Goal: Task Accomplishment & Management: Complete application form

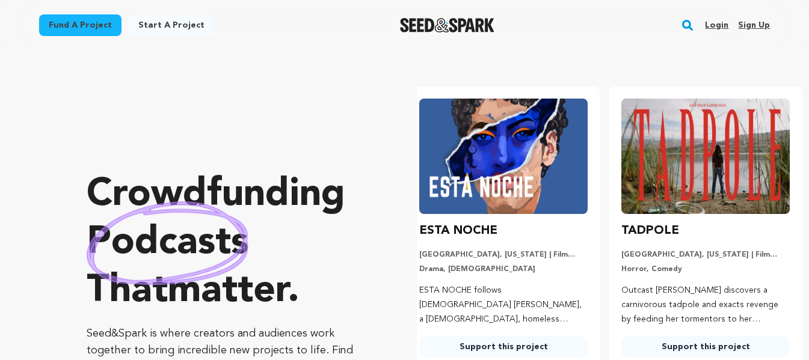
click at [712, 20] on link "Login" at bounding box center [716, 25] width 23 height 19
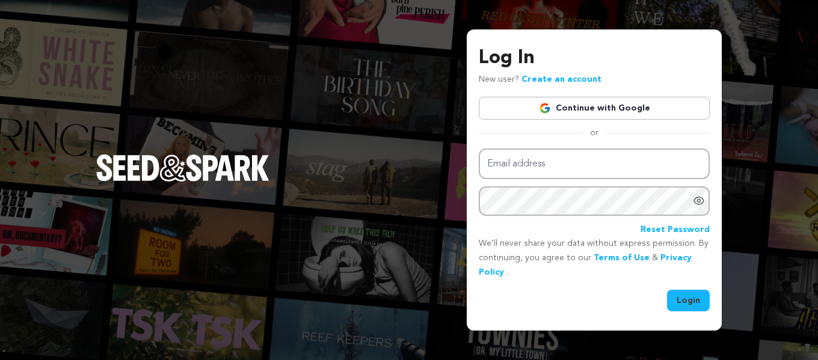
click at [534, 106] on link "Continue with Google" at bounding box center [594, 108] width 231 height 23
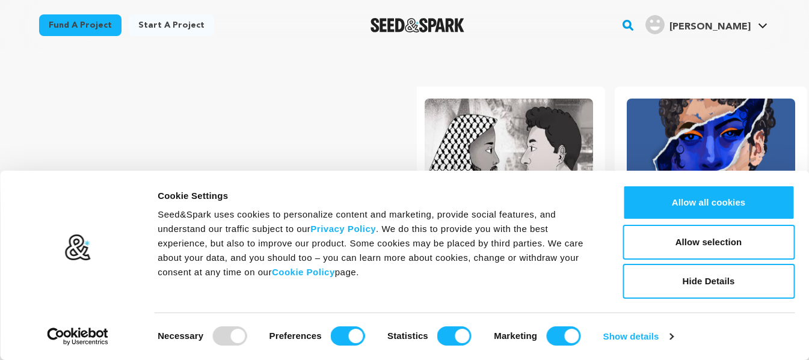
scroll to position [0, 212]
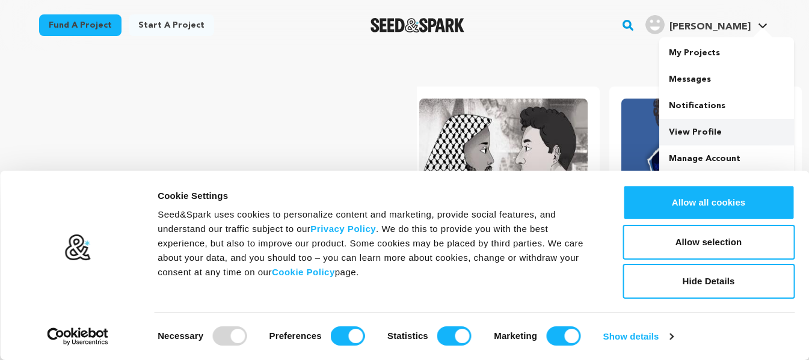
click at [676, 128] on link "View Profile" at bounding box center [726, 132] width 135 height 26
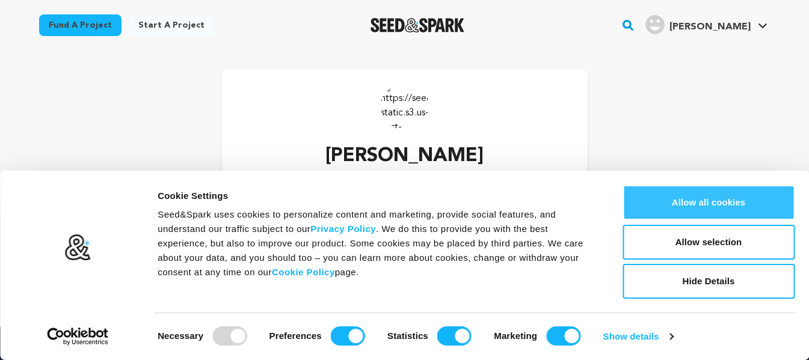
click at [673, 190] on button "Allow all cookies" at bounding box center [709, 202] width 172 height 35
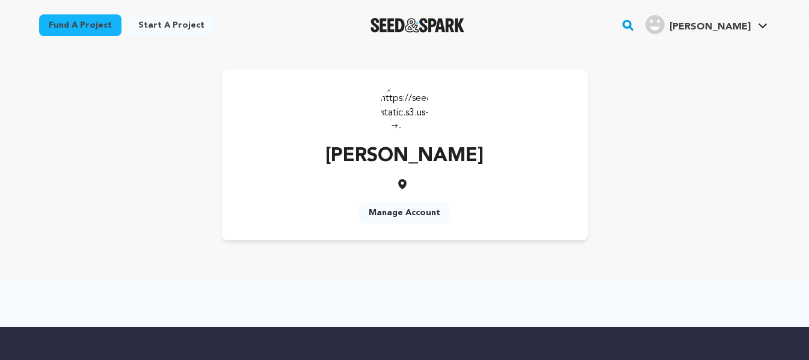
click at [395, 203] on link "Manage Account" at bounding box center [404, 213] width 91 height 22
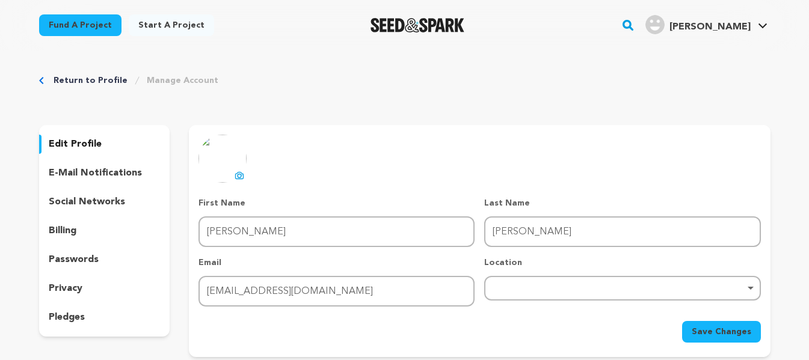
click at [236, 177] on icon at bounding box center [240, 176] width 10 height 10
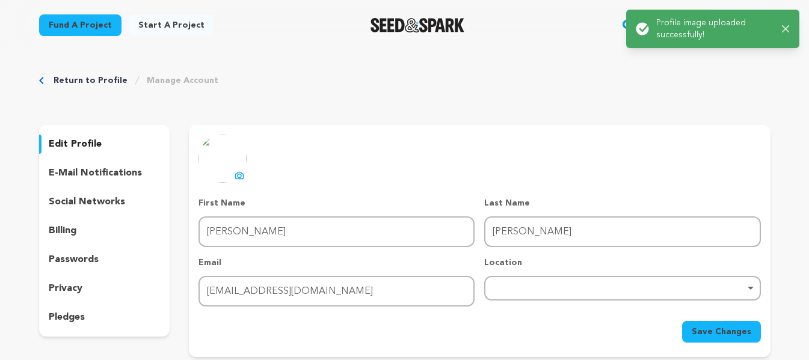
click at [230, 174] on img at bounding box center [223, 159] width 48 height 48
click at [239, 175] on icon at bounding box center [240, 176] width 10 height 10
click at [227, 172] on img at bounding box center [223, 159] width 48 height 48
click at [235, 174] on icon at bounding box center [240, 176] width 10 height 10
click at [239, 176] on icon at bounding box center [240, 176] width 10 height 10
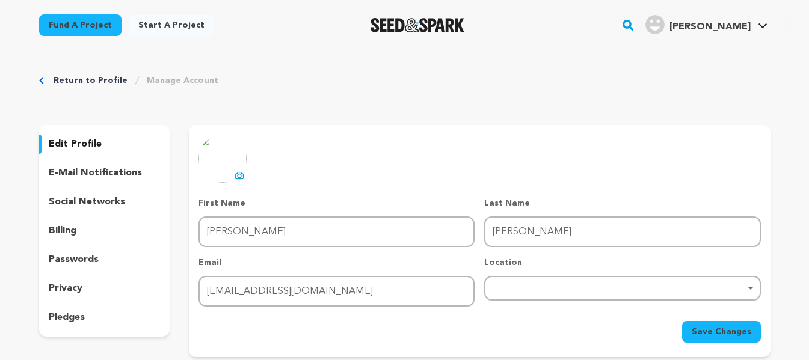
click at [714, 331] on span "Save Changes" at bounding box center [722, 332] width 60 height 12
click at [141, 28] on link "Start a project" at bounding box center [171, 25] width 85 height 22
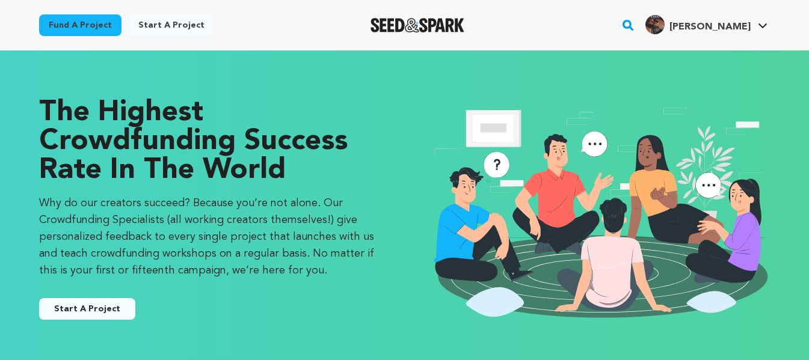
click at [90, 301] on button "Start A Project" at bounding box center [87, 309] width 96 height 22
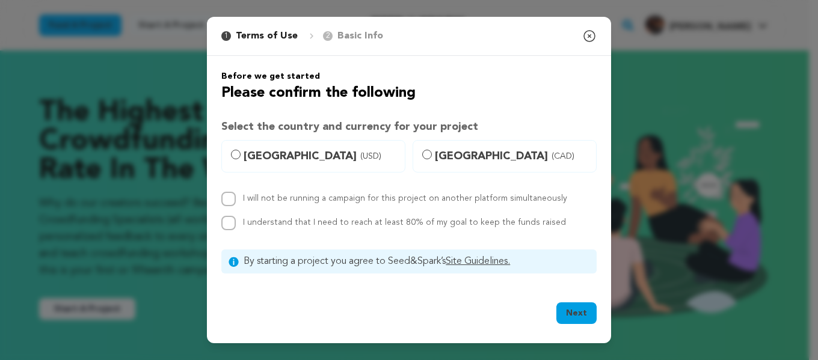
click at [229, 152] on label "United States (USD)" at bounding box center [313, 156] width 184 height 32
click at [231, 152] on input "United States (USD)" at bounding box center [236, 155] width 10 height 10
radio input "true"
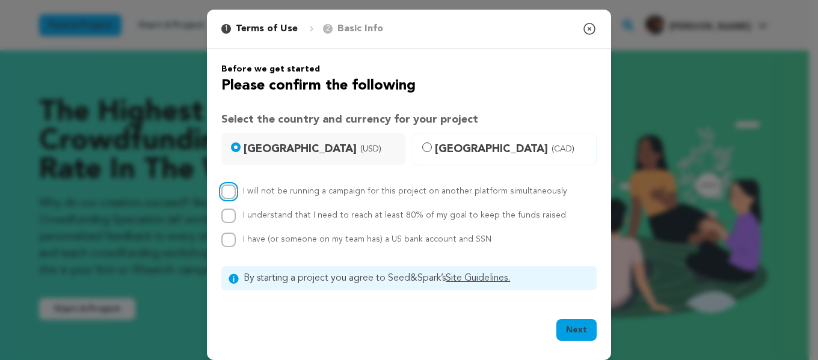
click at [227, 191] on input "I will not be running a campaign for this project on another platform simultane…" at bounding box center [228, 192] width 14 height 14
checkbox input "true"
click at [223, 221] on input "I understand that I need to reach at least 80% of my goal to keep the funds rai…" at bounding box center [228, 216] width 14 height 14
checkbox input "true"
click at [223, 244] on input "I have (or someone on my team has) a US bank account and SSN" at bounding box center [228, 240] width 14 height 14
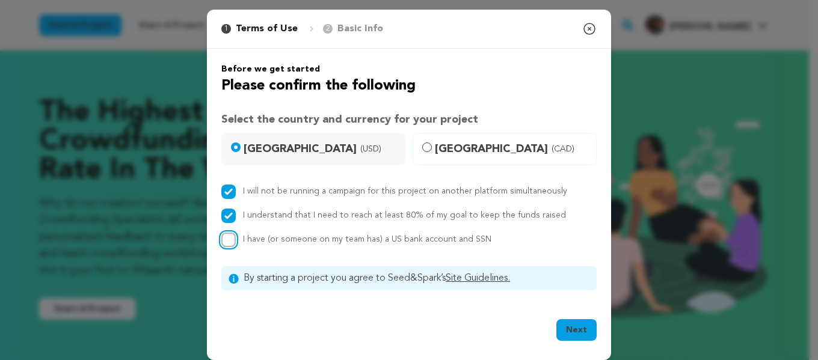
checkbox input "true"
click at [564, 325] on button "Next" at bounding box center [577, 330] width 40 height 22
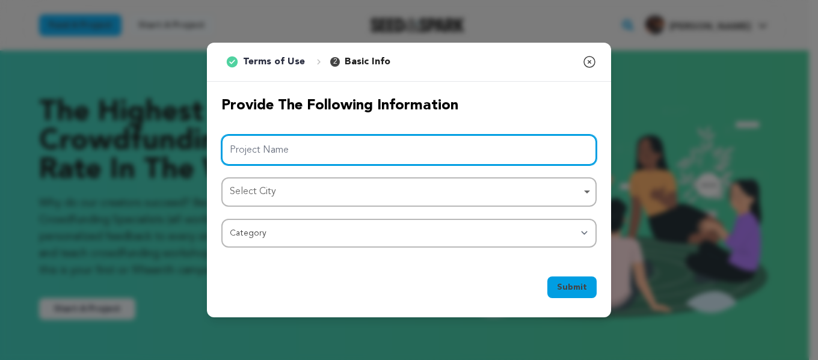
click at [430, 149] on input "Project Name" at bounding box center [408, 150] width 375 height 31
click at [387, 197] on div "Select City Remove item" at bounding box center [405, 191] width 351 height 17
type input "Go Without Me"
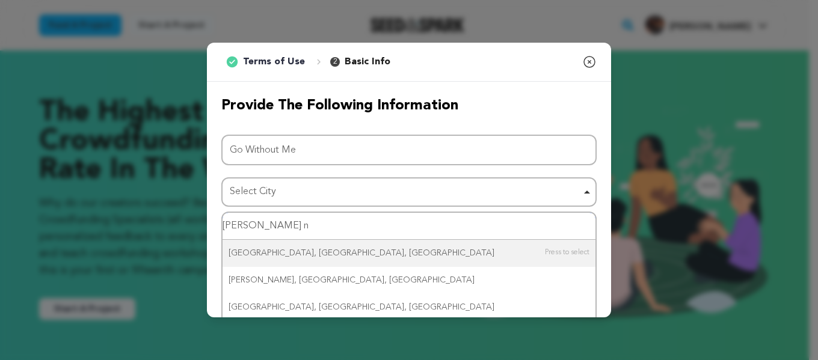
type input "marshall nc"
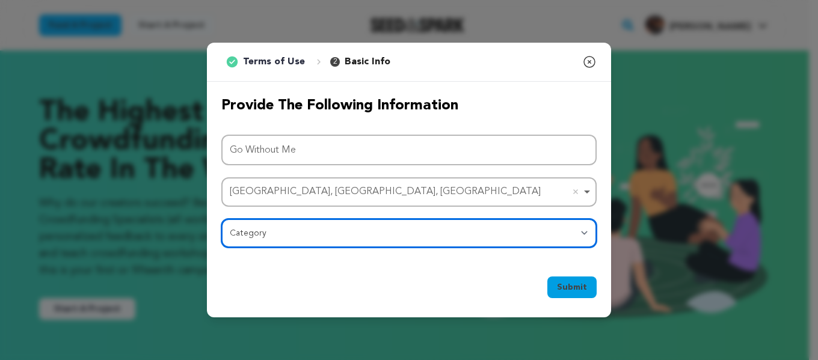
click at [292, 232] on select "Category Film Feature Film Short Series Film Festival Company Music Video VR Ex…" at bounding box center [408, 233] width 375 height 29
select select "382"
click at [221, 219] on select "Category Film Feature Film Short Series Film Festival Company Music Video VR Ex…" at bounding box center [408, 233] width 375 height 29
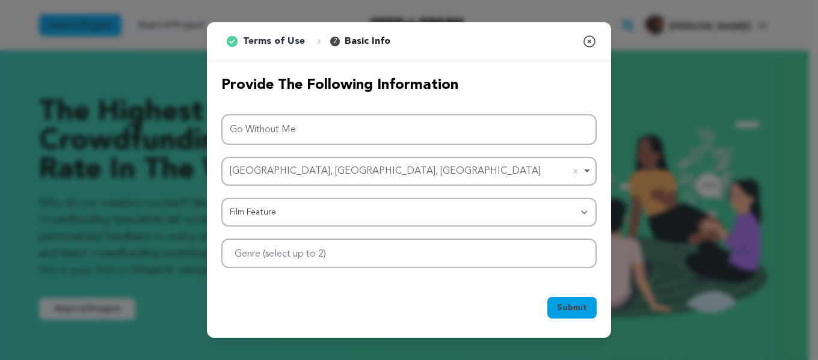
click at [320, 237] on div "Project Name Go Without Me Marshall, NC, USA Marshall, NC, USA Remove item Sele…" at bounding box center [408, 191] width 375 height 155
click at [315, 244] on input "Genre (select up to 2)" at bounding box center [289, 251] width 125 height 19
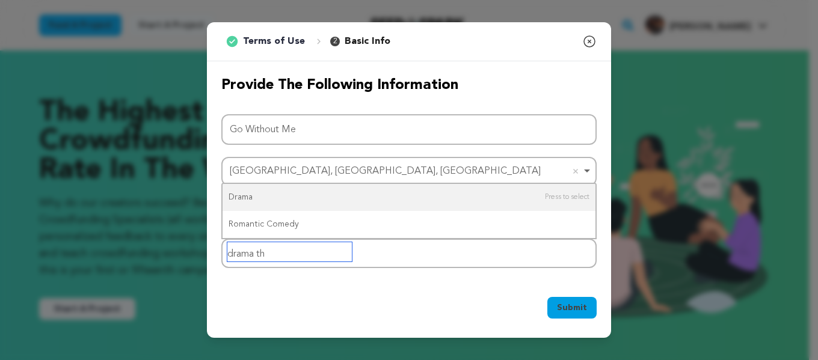
type input "drama thr"
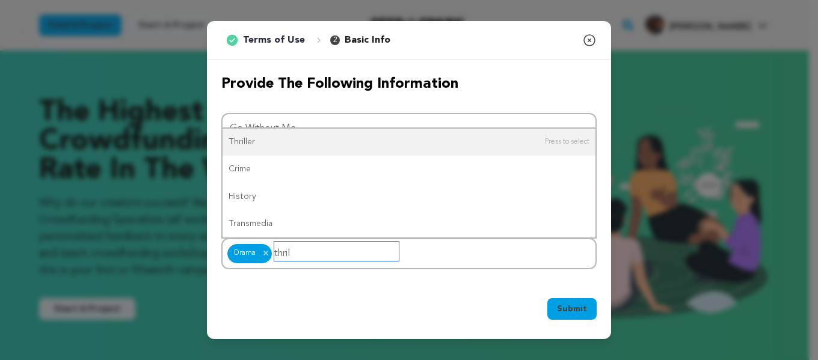
type input "thrill"
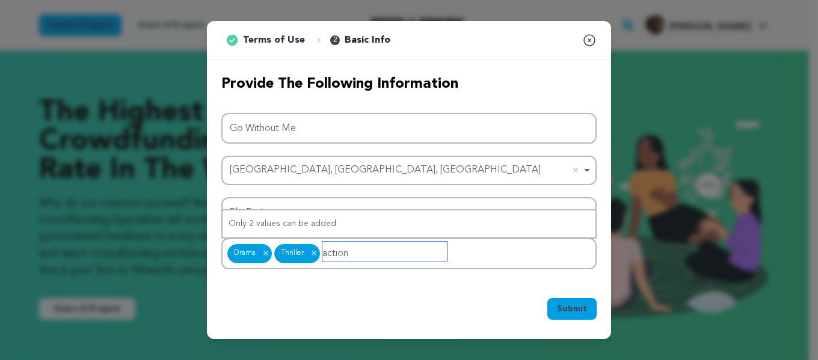
type input "action"
click at [454, 313] on div "Submit Ok, Got it" at bounding box center [408, 311] width 375 height 26
click at [557, 314] on button "Submit" at bounding box center [571, 309] width 49 height 22
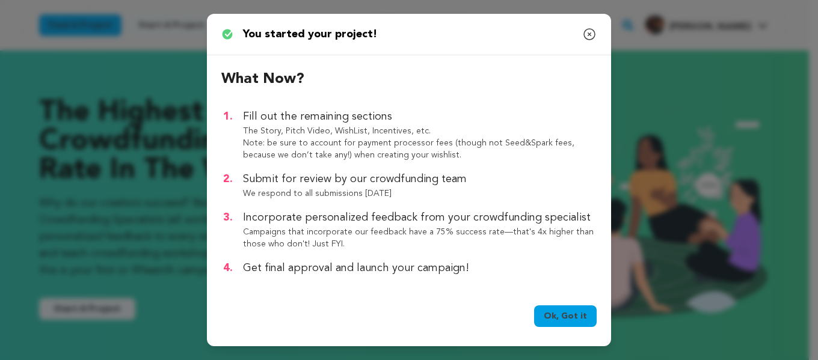
click at [564, 310] on link "Ok, Got it" at bounding box center [565, 317] width 63 height 22
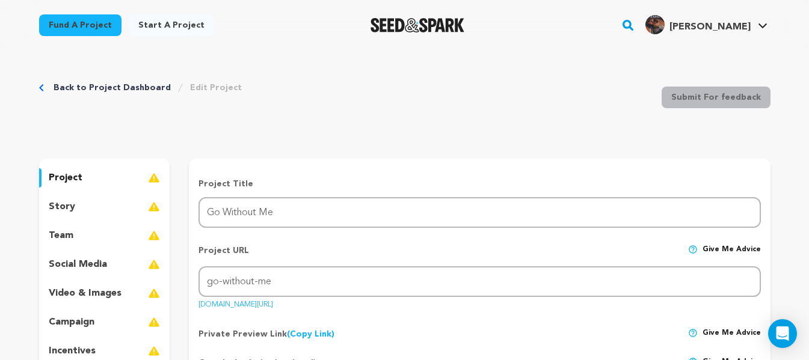
click at [109, 202] on div "story" at bounding box center [104, 206] width 131 height 19
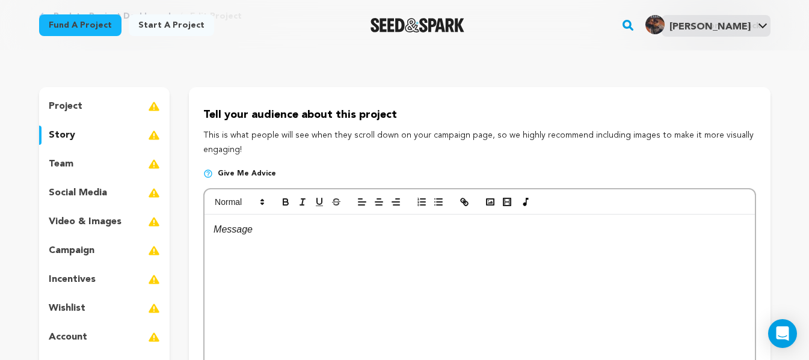
scroll to position [72, 0]
click at [75, 170] on div "team" at bounding box center [104, 163] width 131 height 19
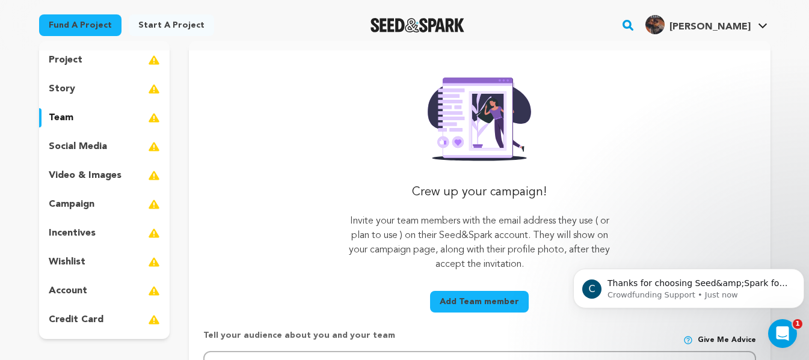
scroll to position [119, 0]
click at [75, 170] on p "video & images" at bounding box center [85, 175] width 73 height 14
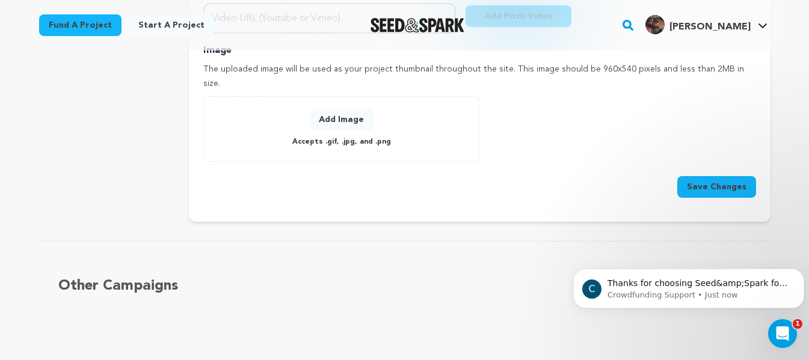
scroll to position [521, 0]
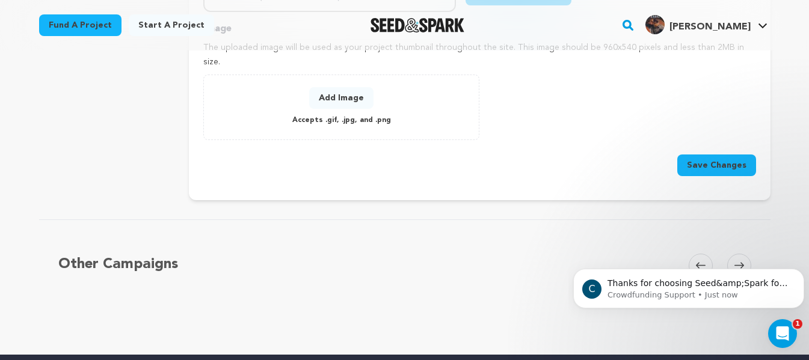
click at [348, 87] on button "Add Image" at bounding box center [341, 98] width 64 height 22
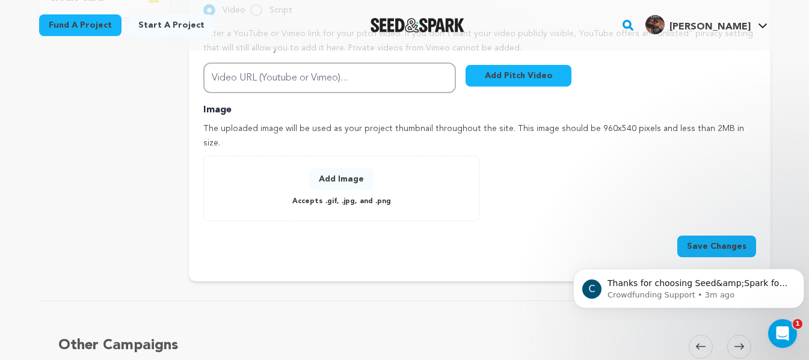
scroll to position [438, 0]
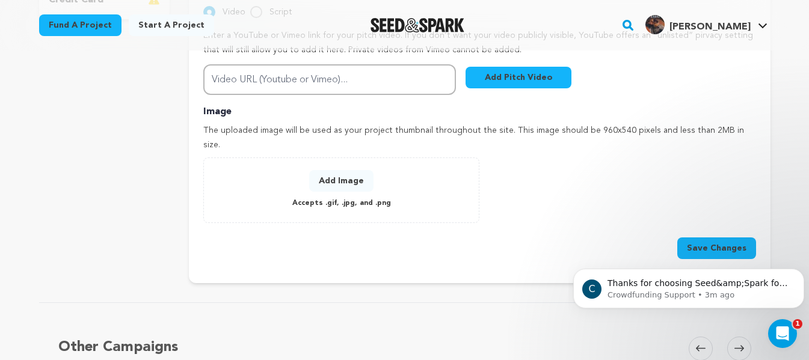
click at [344, 170] on button "Add Image" at bounding box center [341, 181] width 64 height 22
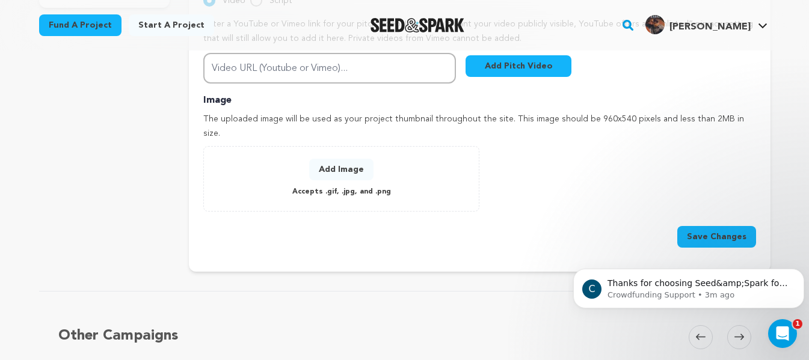
scroll to position [418, 0]
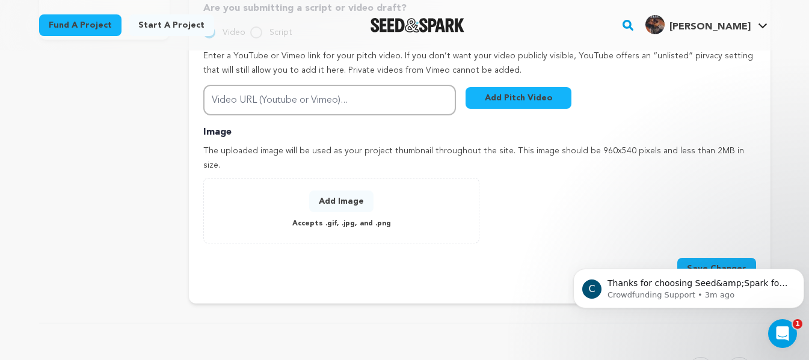
click at [368, 191] on button "Add Image" at bounding box center [341, 202] width 64 height 22
click at [351, 191] on button "Add Image" at bounding box center [341, 202] width 64 height 22
click at [330, 191] on button "Add Image" at bounding box center [341, 202] width 64 height 22
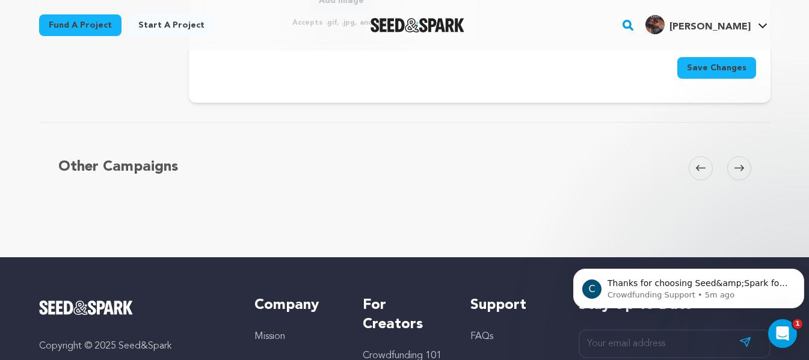
scroll to position [501, 0]
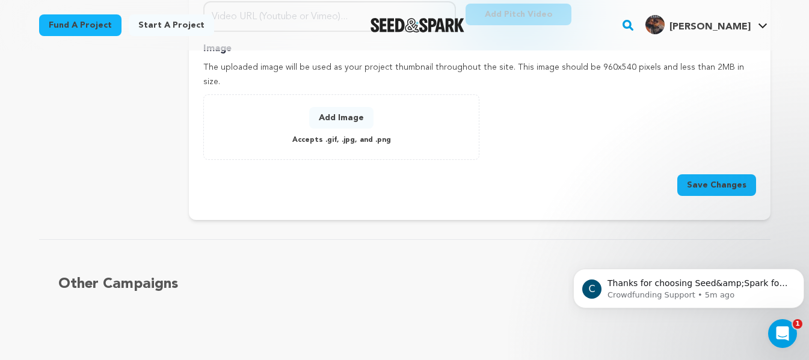
click at [331, 107] on button "Add Image" at bounding box center [341, 118] width 64 height 22
click at [354, 107] on button "Add Image" at bounding box center [341, 118] width 64 height 22
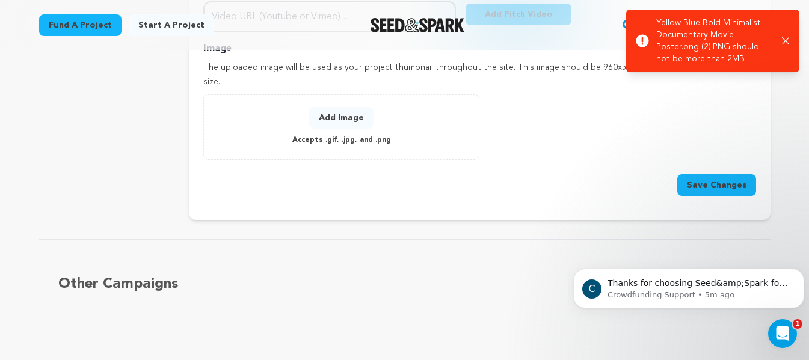
click at [349, 107] on button "Add Image" at bounding box center [341, 118] width 64 height 22
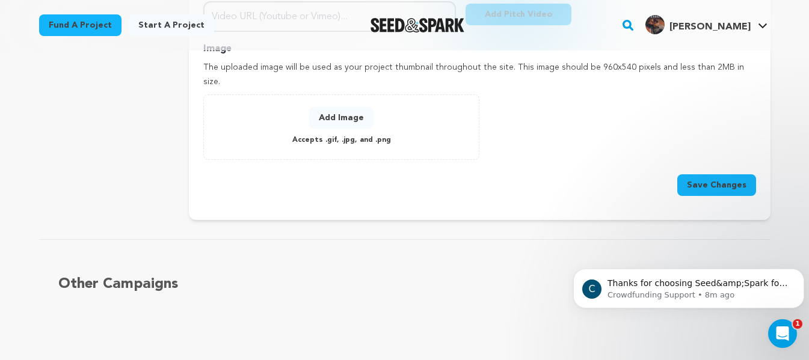
click at [333, 107] on button "Add Image" at bounding box center [341, 118] width 64 height 22
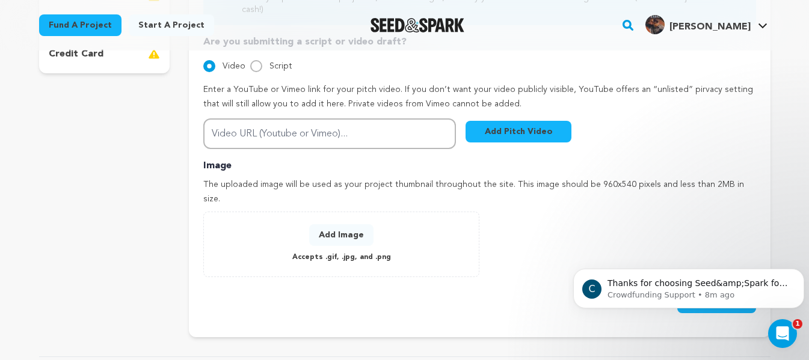
scroll to position [0, 0]
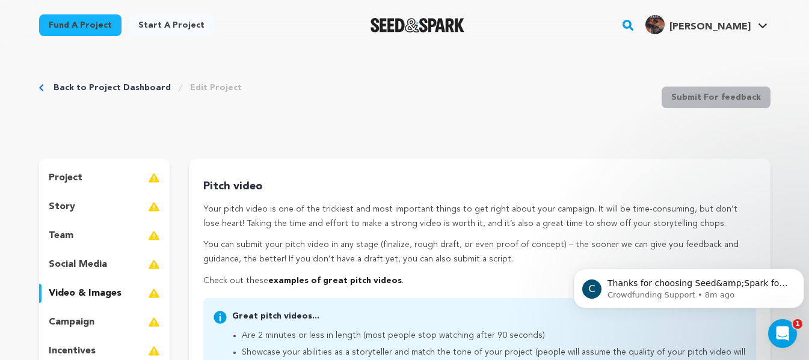
click at [46, 87] on div "Back to Project Dashboard Edit Project" at bounding box center [140, 88] width 203 height 12
click at [55, 89] on link "Back to Project Dashboard" at bounding box center [112, 88] width 117 height 12
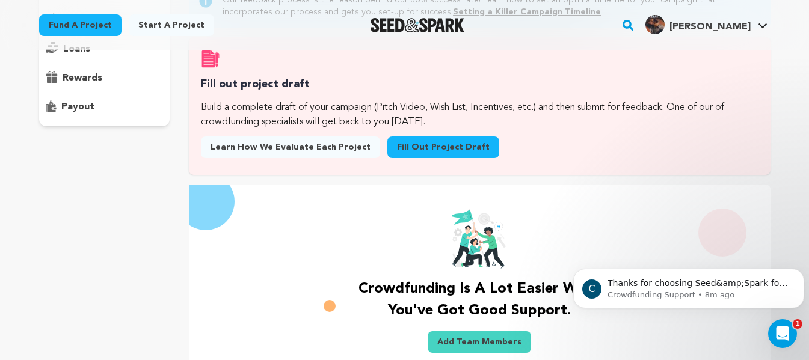
scroll to position [59, 0]
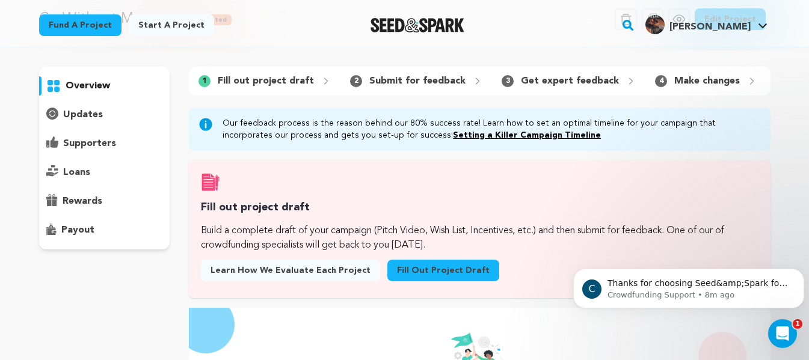
click at [93, 180] on div "loans" at bounding box center [104, 172] width 131 height 19
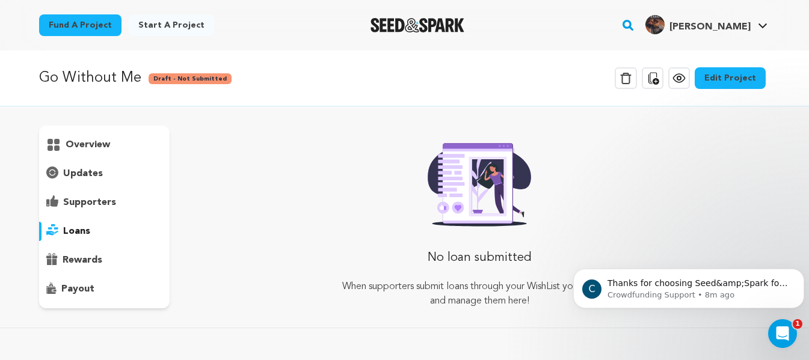
click at [98, 144] on p "overview" at bounding box center [88, 145] width 45 height 14
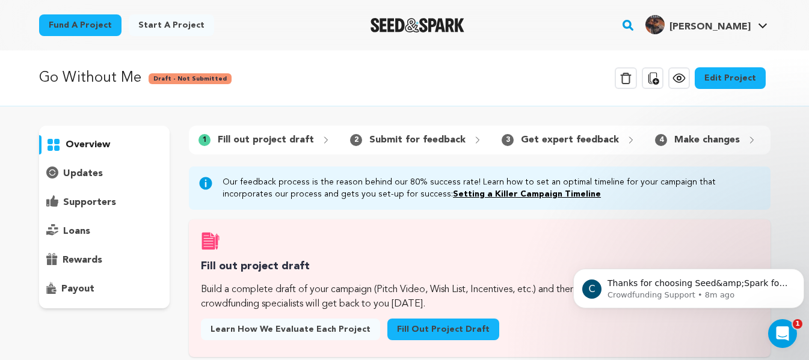
click at [255, 138] on p "Fill out project draft" at bounding box center [266, 140] width 96 height 14
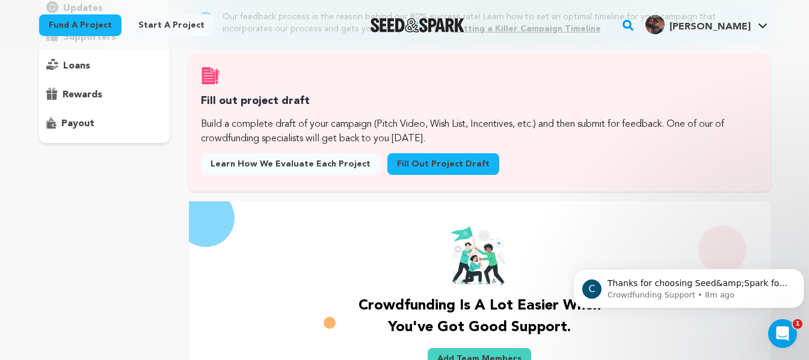
scroll to position [166, 0]
click at [417, 174] on link "Fill out project draft" at bounding box center [443, 164] width 112 height 22
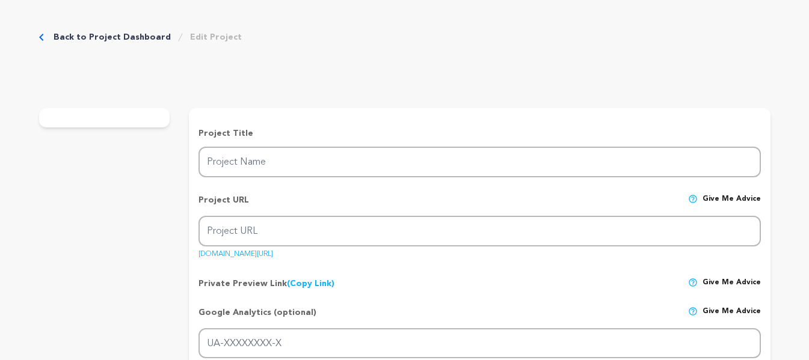
type input "Go Without Me"
type input "go-without-me"
radio input "true"
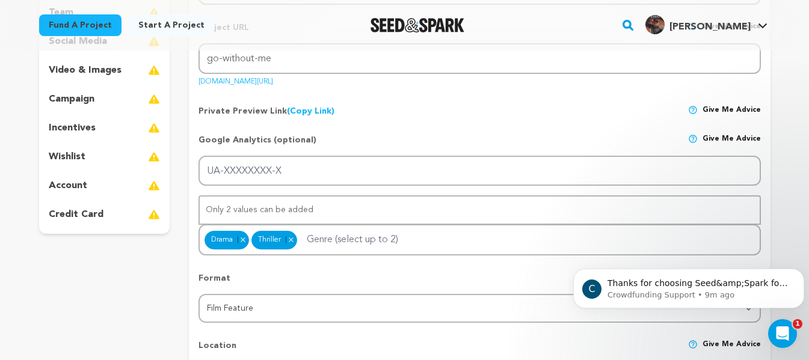
scroll to position [188, 0]
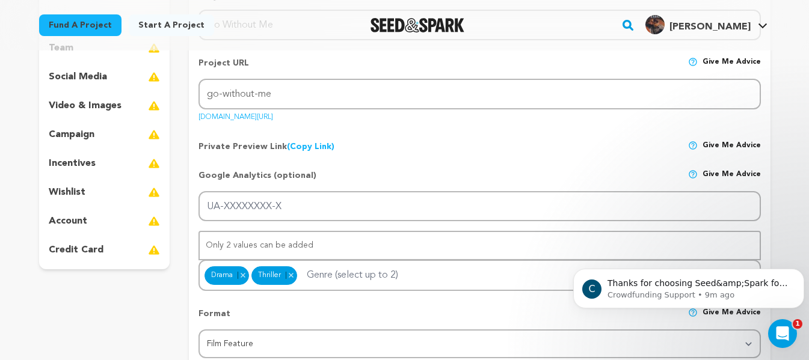
click at [75, 108] on p "video & images" at bounding box center [85, 106] width 73 height 14
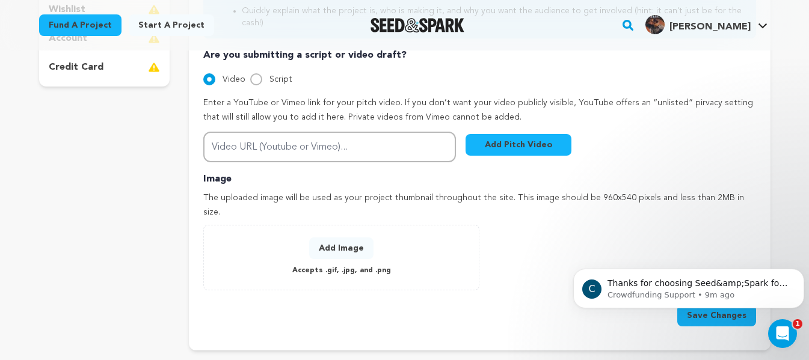
scroll to position [371, 0]
click at [331, 237] on button "Add Image" at bounding box center [341, 248] width 64 height 22
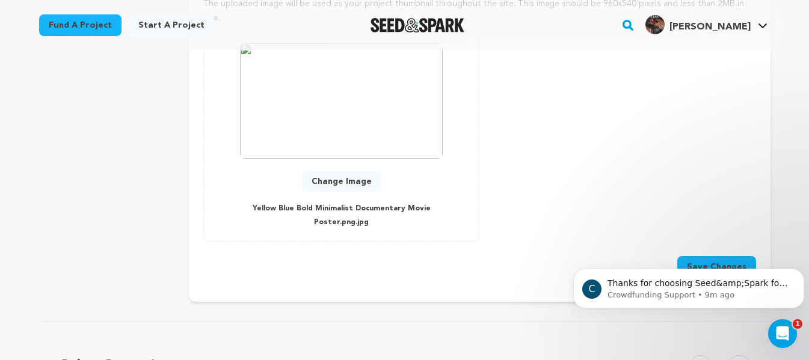
scroll to position [575, 0]
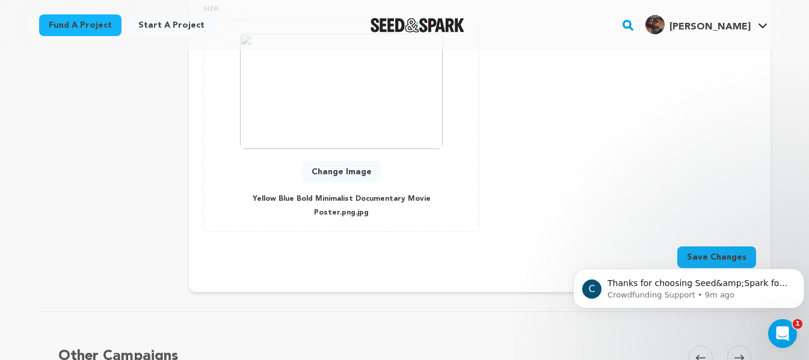
click at [713, 247] on button "Save Changes" at bounding box center [716, 258] width 79 height 22
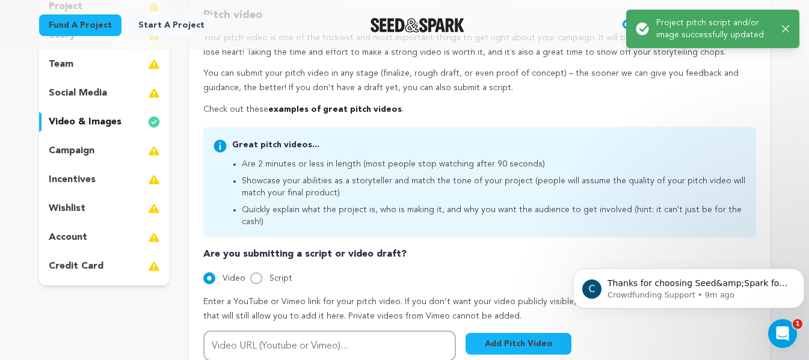
scroll to position [172, 0]
click at [67, 151] on p "campaign" at bounding box center [72, 150] width 46 height 14
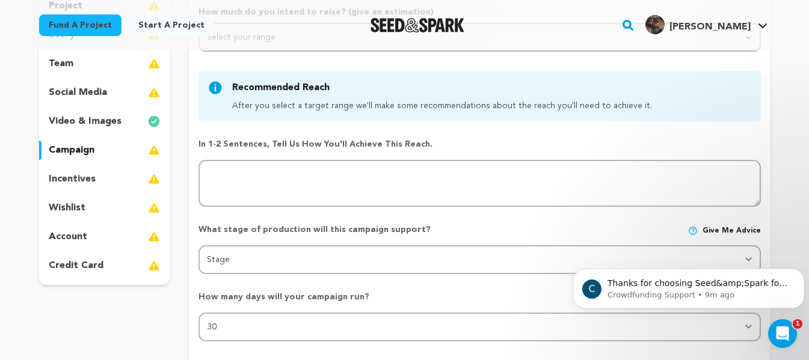
click at [69, 182] on p "incentives" at bounding box center [72, 179] width 47 height 14
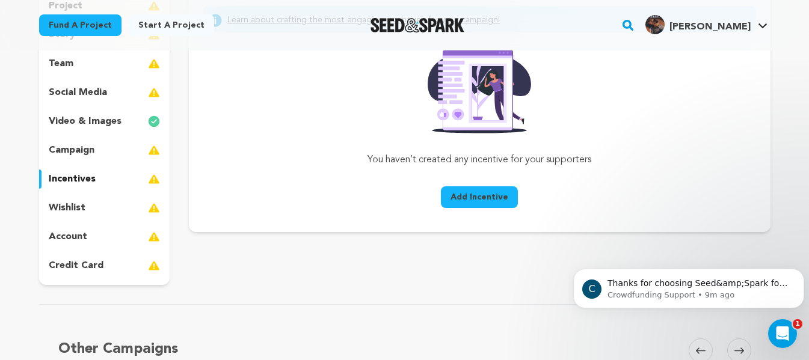
click at [66, 210] on p "wishlist" at bounding box center [67, 208] width 37 height 14
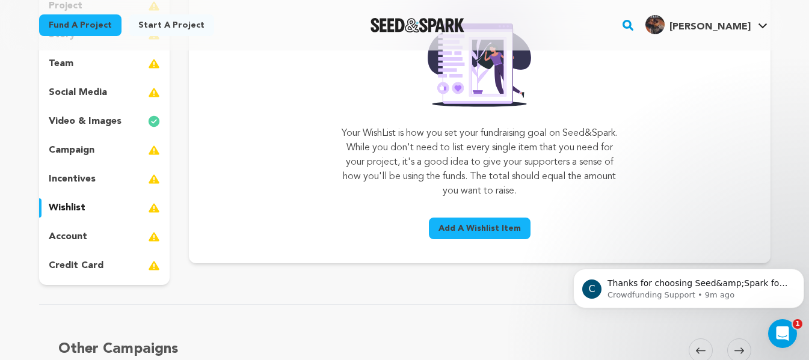
click at [65, 230] on p "account" at bounding box center [68, 237] width 39 height 14
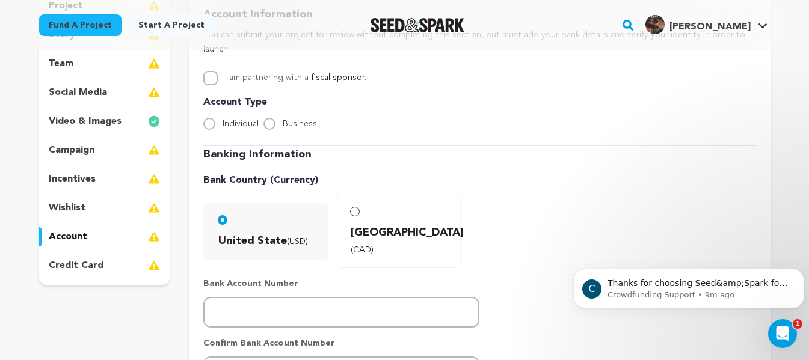
click at [79, 87] on p "social media" at bounding box center [78, 92] width 58 height 14
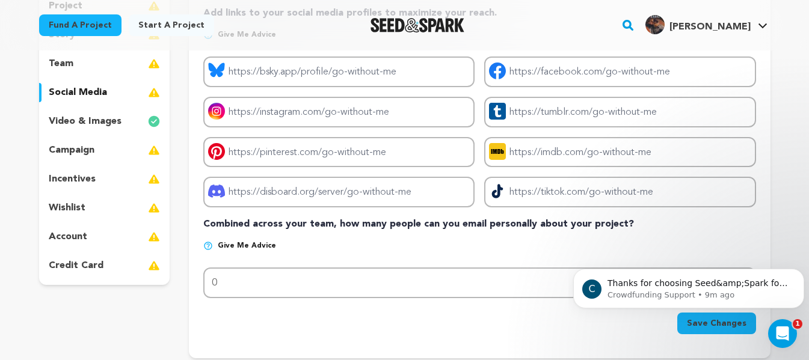
click at [74, 66] on div "team" at bounding box center [104, 63] width 131 height 19
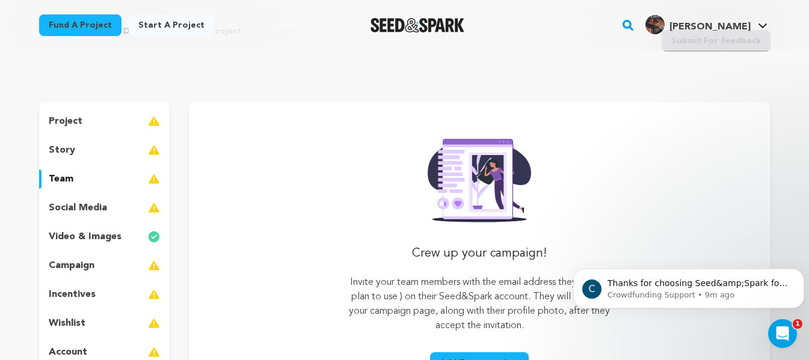
scroll to position [57, 0]
click at [81, 144] on div "story" at bounding box center [104, 149] width 131 height 19
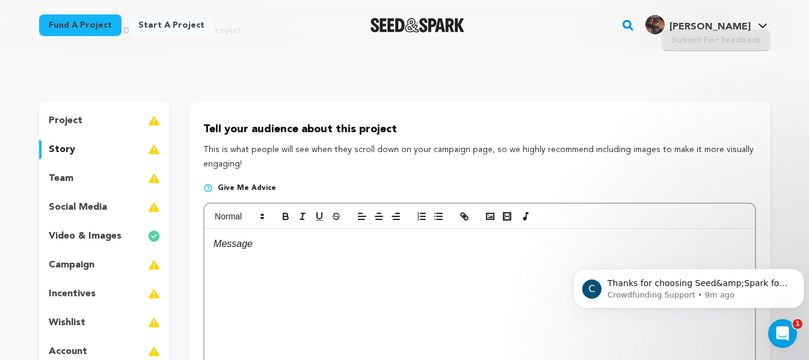
click at [84, 119] on div "project" at bounding box center [104, 120] width 131 height 19
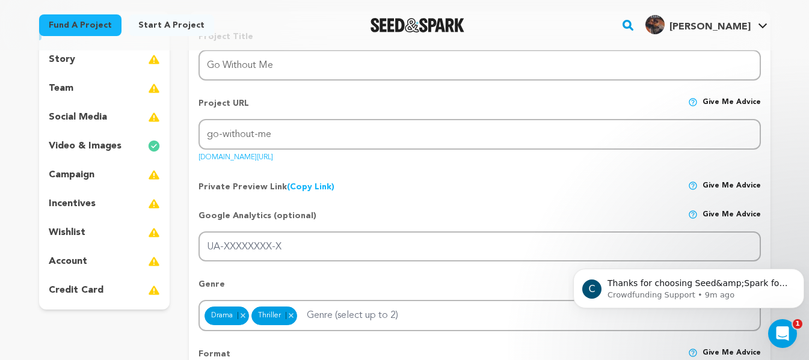
scroll to position [147, 0]
click at [75, 175] on p "campaign" at bounding box center [72, 175] width 46 height 14
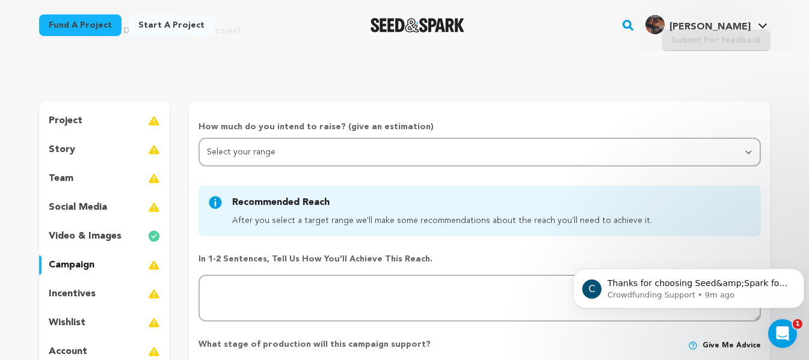
scroll to position [57, 0]
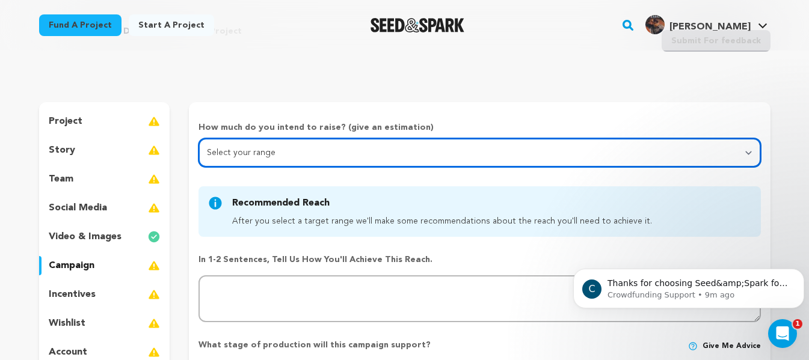
click at [241, 156] on select "Select your range Less than $10k 10k - $14k 15k - $24k 25k - $49k 50k or more" at bounding box center [480, 152] width 562 height 29
select select "4"
click at [199, 138] on select "Select your range Less than $10k 10k - $14k 15k - $24k 25k - $49k 50k or more" at bounding box center [480, 152] width 562 height 29
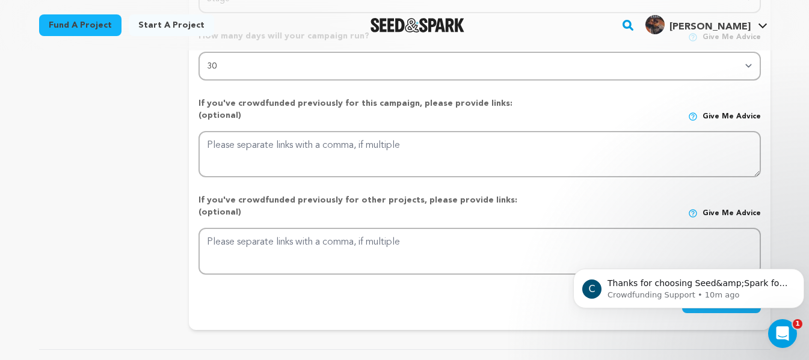
scroll to position [0, 0]
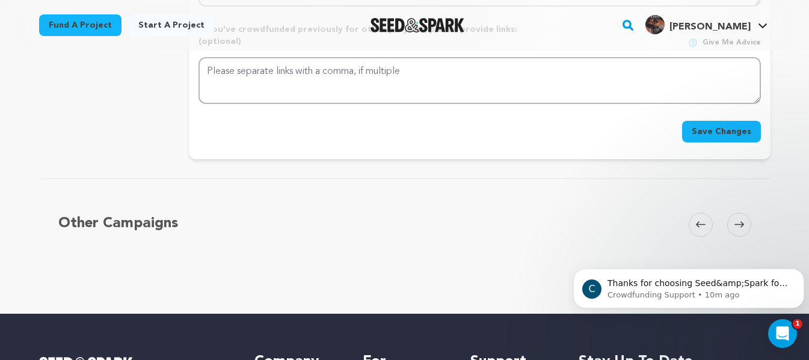
scroll to position [674, 0]
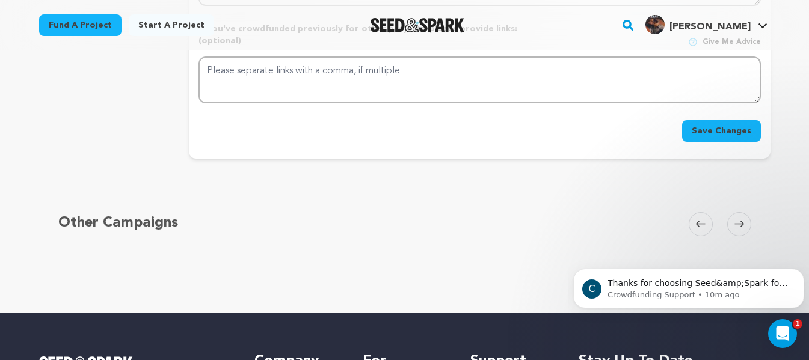
click at [700, 120] on button "Save Changes" at bounding box center [721, 131] width 79 height 22
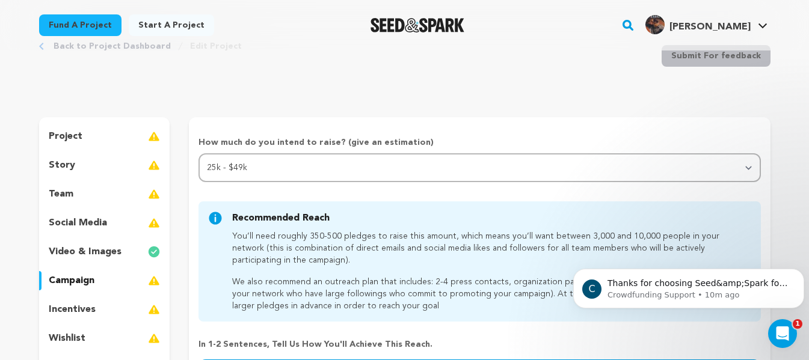
scroll to position [0, 0]
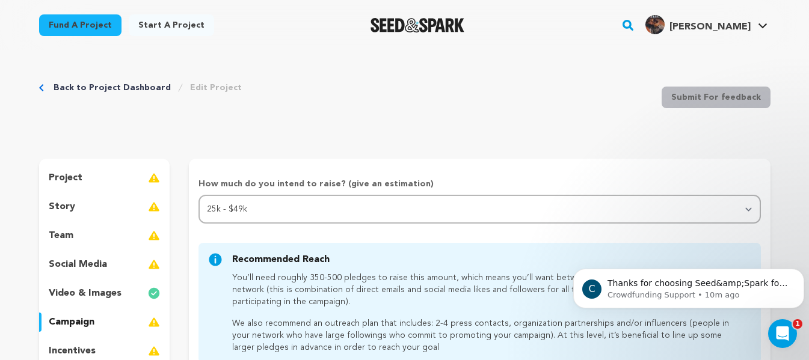
click at [52, 90] on div "Back to Project Dashboard Edit Project" at bounding box center [140, 88] width 203 height 12
click at [51, 87] on div "Back to Project Dashboard Edit Project" at bounding box center [140, 88] width 203 height 12
click at [40, 87] on icon "Breadcrumb" at bounding box center [41, 87] width 4 height 7
click at [51, 87] on div "Back to Project Dashboard Edit Project" at bounding box center [140, 88] width 203 height 12
click at [665, 20] on img "Luke E.'s Profile" at bounding box center [655, 24] width 19 height 19
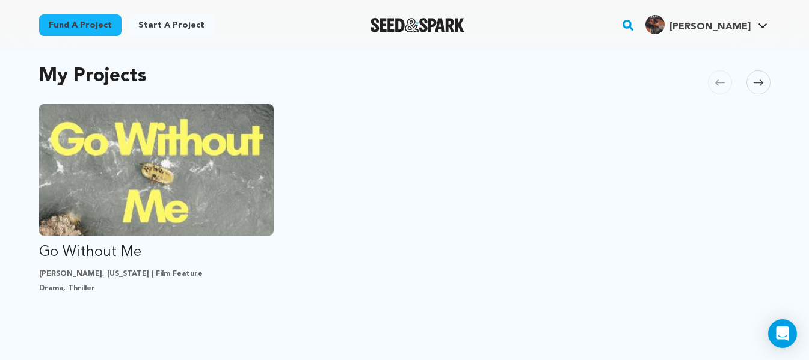
scroll to position [250, 0]
